Goal: Task Accomplishment & Management: Manage account settings

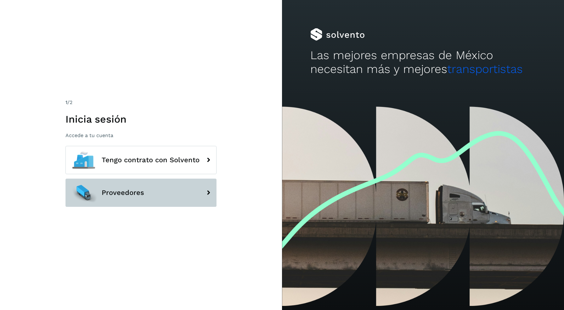
click at [130, 201] on button "Proveedores" at bounding box center [140, 193] width 151 height 28
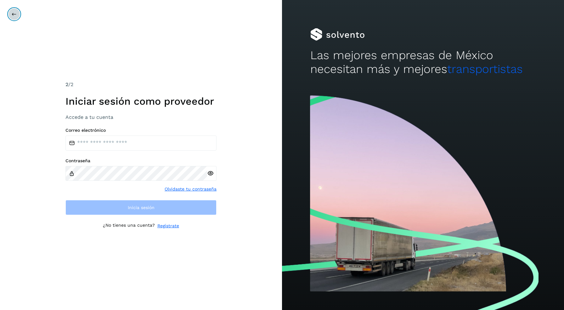
click at [16, 9] on button at bounding box center [14, 14] width 12 height 12
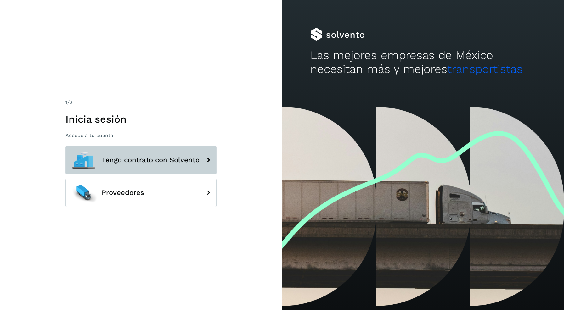
click at [107, 159] on span "Tengo contrato con Solvento" at bounding box center [151, 160] width 98 height 8
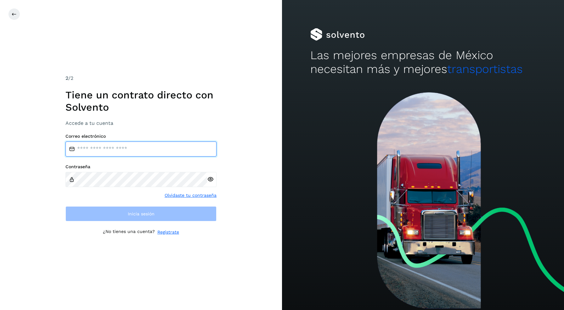
drag, startPoint x: 148, startPoint y: 155, endPoint x: 151, endPoint y: 156, distance: 3.6
click at [148, 155] on input "email" at bounding box center [140, 149] width 151 height 15
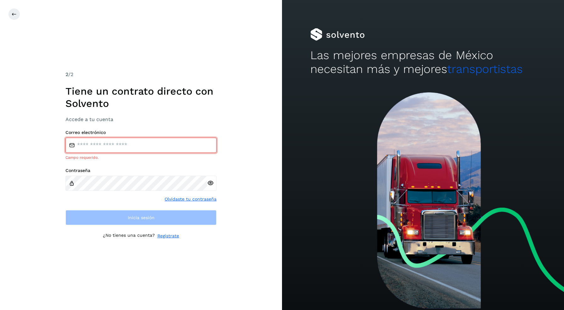
type input "**********"
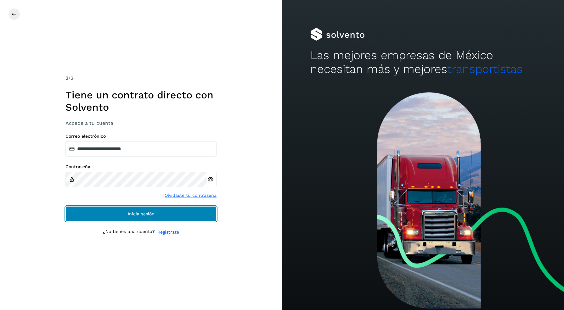
click at [143, 214] on span "Inicia sesión" at bounding box center [141, 214] width 27 height 4
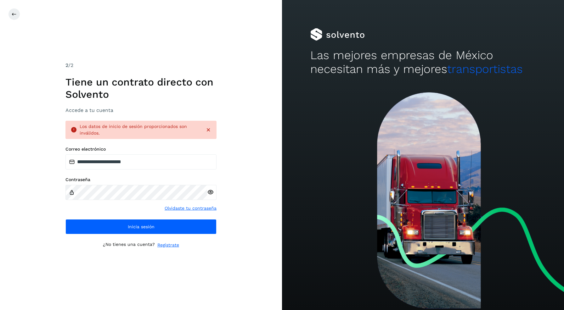
click at [176, 206] on link "Olvidaste tu contraseña" at bounding box center [191, 208] width 52 height 7
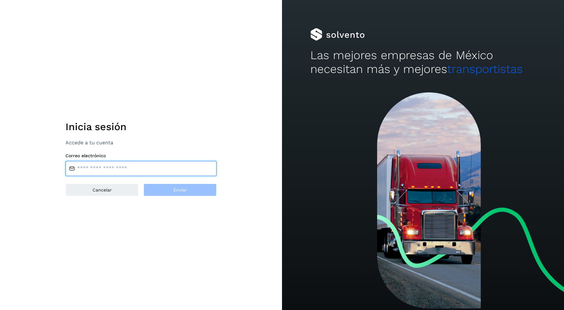
click at [120, 169] on input "email" at bounding box center [140, 168] width 151 height 15
type input "**********"
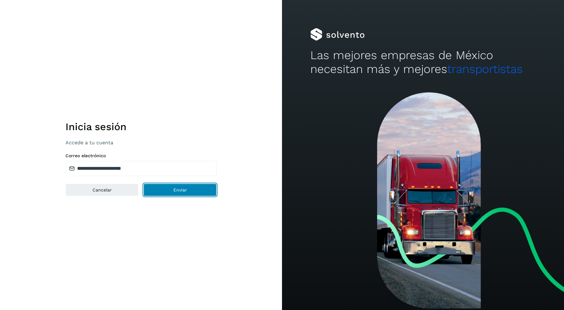
click at [170, 190] on button "Enviar" at bounding box center [180, 190] width 73 height 13
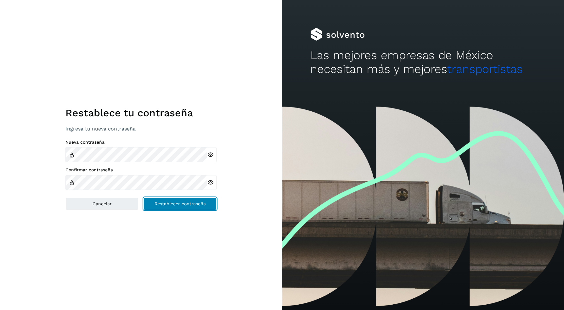
click at [193, 207] on button "Restablecer contraseña" at bounding box center [180, 204] width 73 height 13
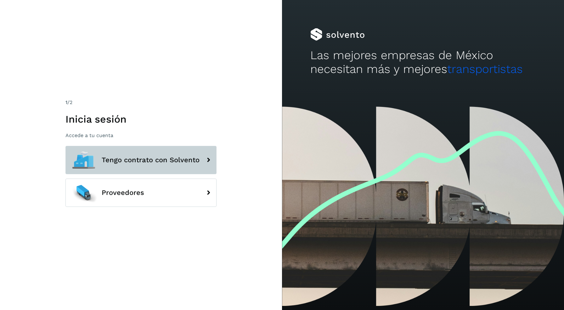
click at [162, 152] on button "Tengo contrato con Solvento" at bounding box center [140, 160] width 151 height 28
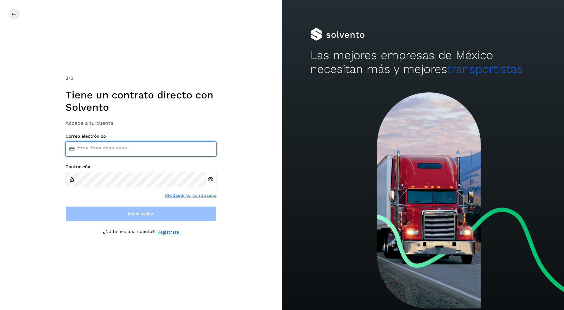
click at [131, 144] on input "email" at bounding box center [140, 149] width 151 height 15
type input "**********"
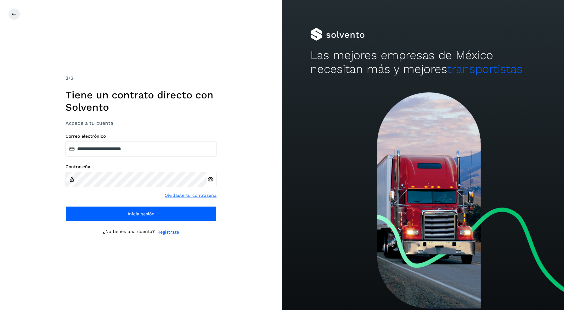
click at [210, 181] on icon at bounding box center [210, 179] width 7 height 7
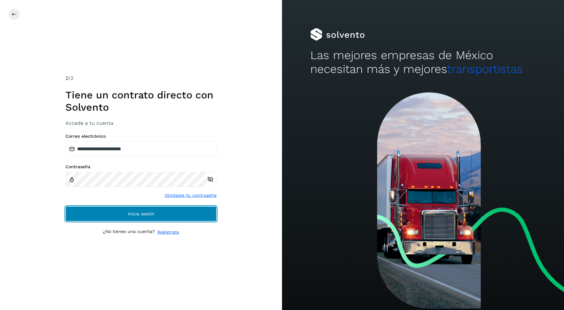
click at [142, 214] on span "Inicia sesión" at bounding box center [141, 214] width 27 height 4
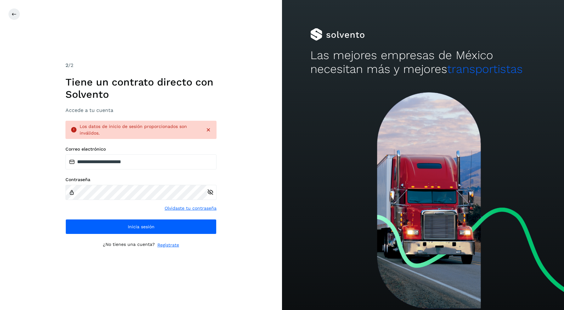
click at [210, 190] on icon at bounding box center [210, 192] width 7 height 7
click at [210, 191] on icon at bounding box center [210, 192] width 7 height 7
drag, startPoint x: 209, startPoint y: 194, endPoint x: 237, endPoint y: 162, distance: 42.7
click at [209, 195] on icon at bounding box center [210, 192] width 7 height 7
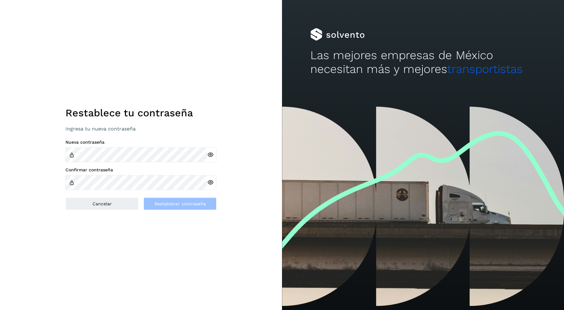
click at [115, 146] on div "Nueva contraseña" at bounding box center [140, 151] width 151 height 23
drag, startPoint x: 215, startPoint y: 276, endPoint x: 200, endPoint y: 223, distance: 54.4
click at [215, 275] on div "Restablece tu contraseña Ingresa tu nueva contraseña Nueva contraseña Confirmar…" at bounding box center [141, 155] width 282 height 310
click at [193, 206] on button "Restablecer contraseña" at bounding box center [180, 204] width 73 height 13
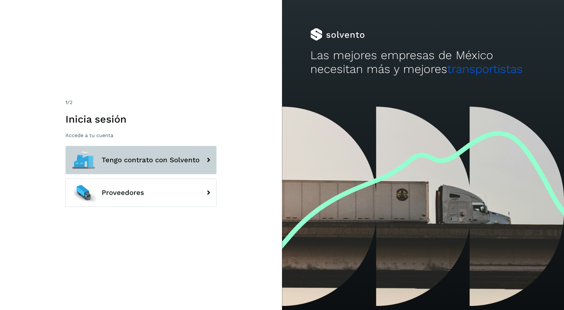
click at [151, 162] on span "Tengo contrato con Solvento" at bounding box center [151, 160] width 98 height 8
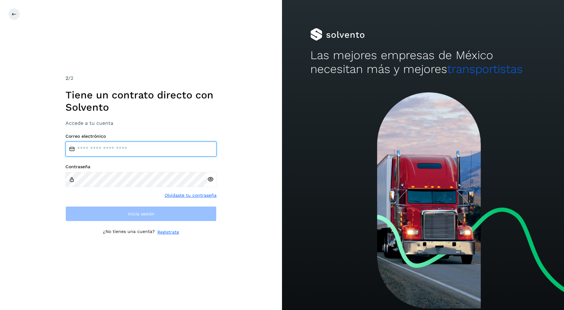
click at [114, 153] on input "email" at bounding box center [140, 149] width 151 height 15
click at [141, 145] on input "email" at bounding box center [140, 149] width 151 height 15
type input "**********"
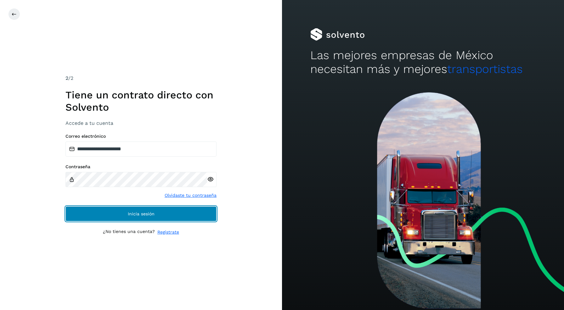
click at [161, 213] on button "Inicia sesión" at bounding box center [140, 214] width 151 height 15
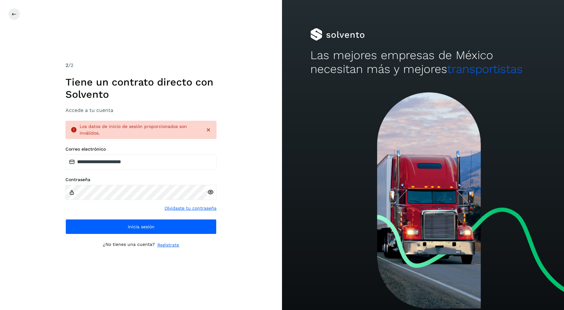
drag, startPoint x: 17, startPoint y: 85, endPoint x: 25, endPoint y: 65, distance: 22.0
click at [17, 85] on div "**********" at bounding box center [141, 155] width 282 height 310
